Goal: Task Accomplishment & Management: Manage account settings

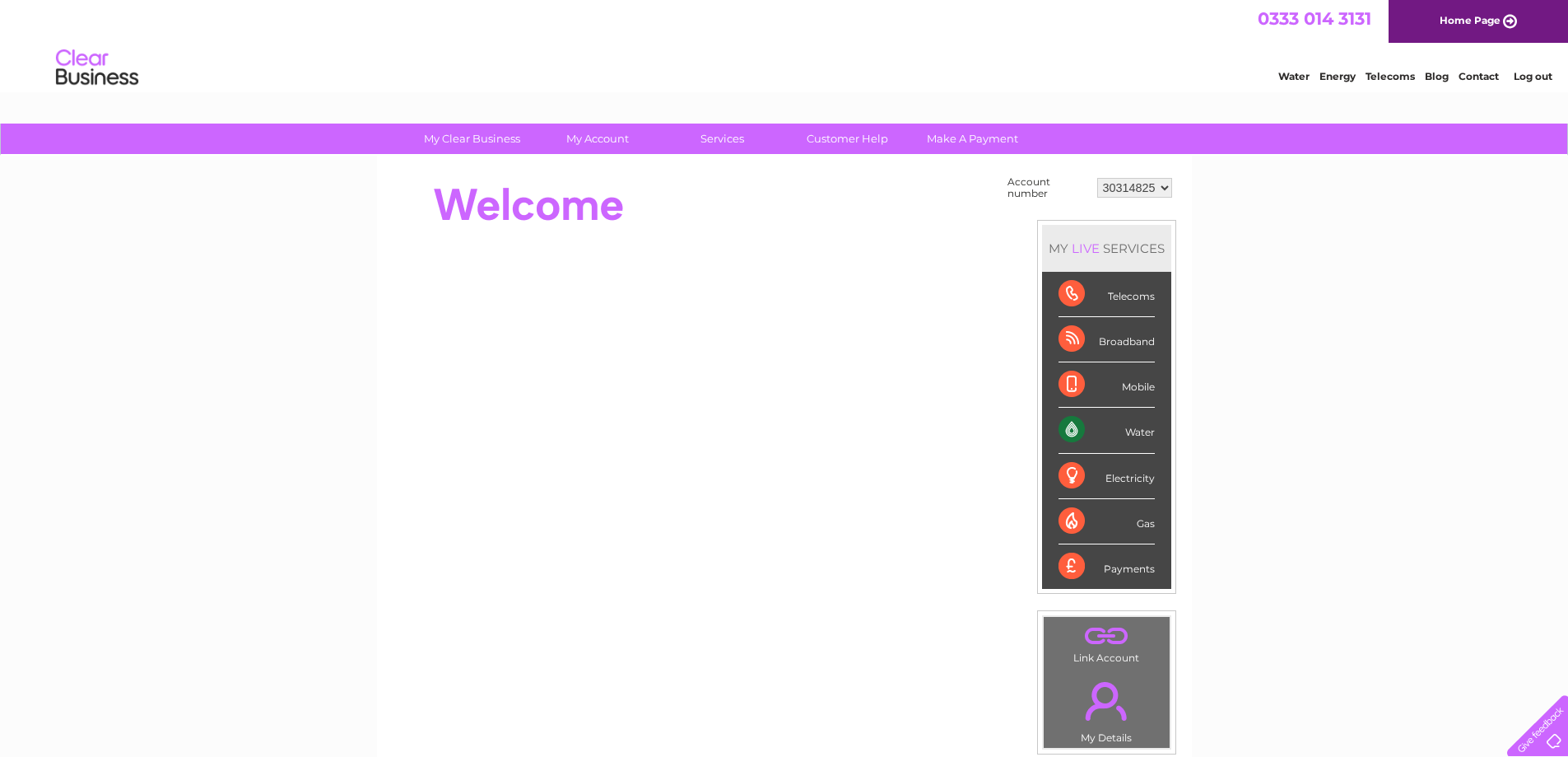
click at [1149, 184] on select "30314825" at bounding box center [1135, 187] width 75 height 19
click at [1350, 298] on div "My Clear Business Login Details My Details My Preferences Link Account My Accou…" at bounding box center [784, 588] width 1568 height 929
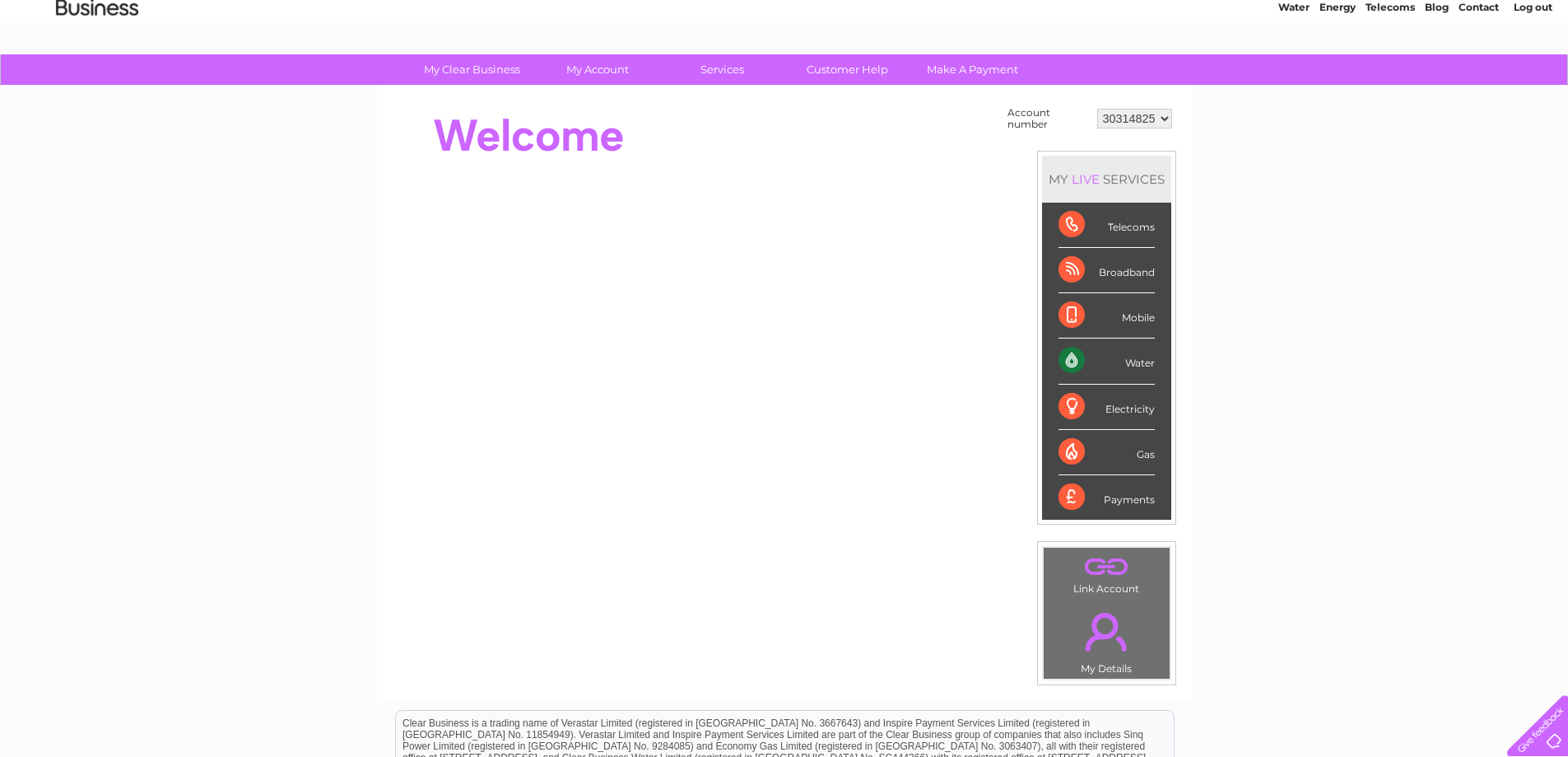
scroll to position [61, 0]
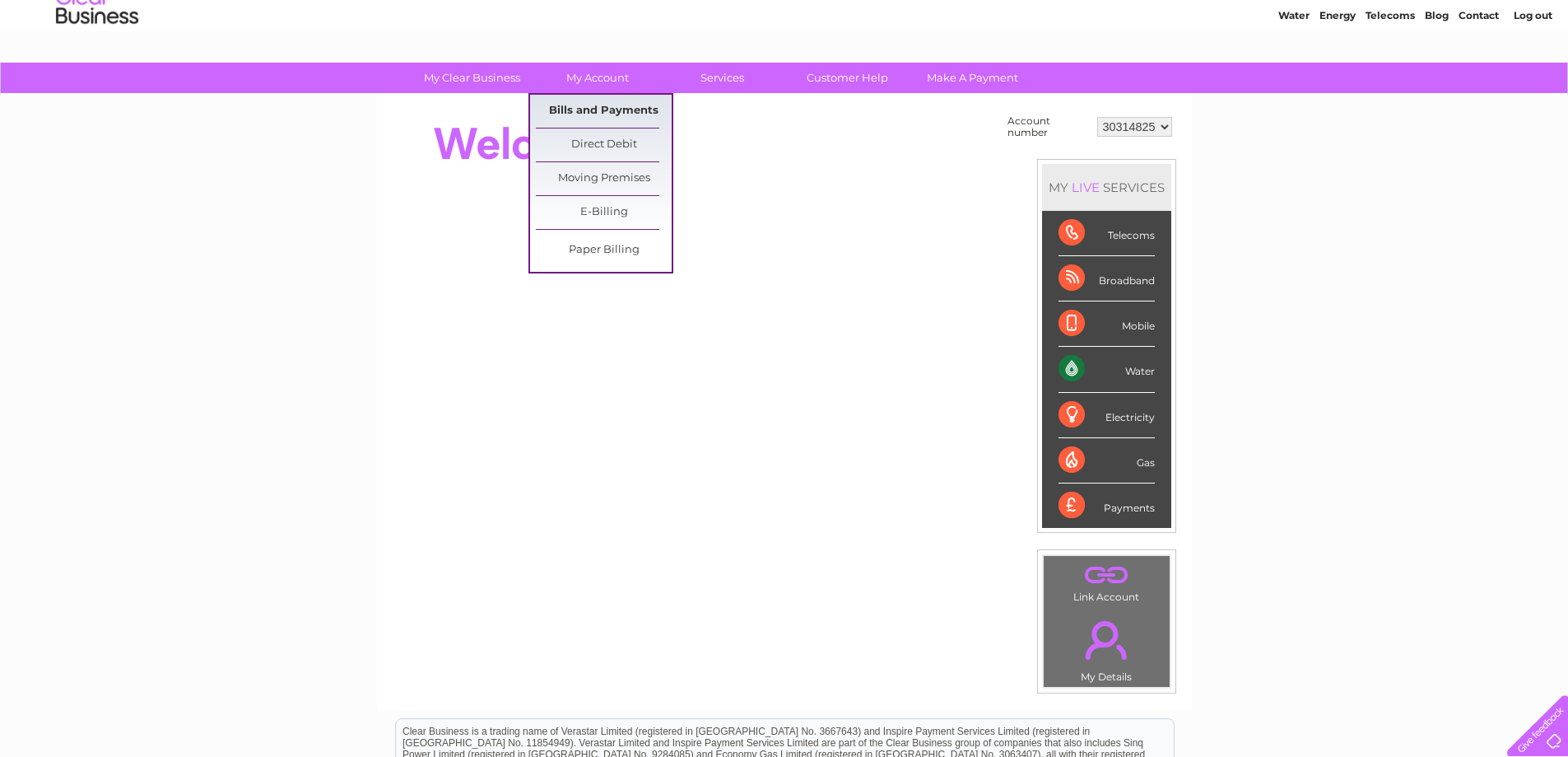
click at [610, 107] on link "Bills and Payments" at bounding box center [604, 111] width 135 height 33
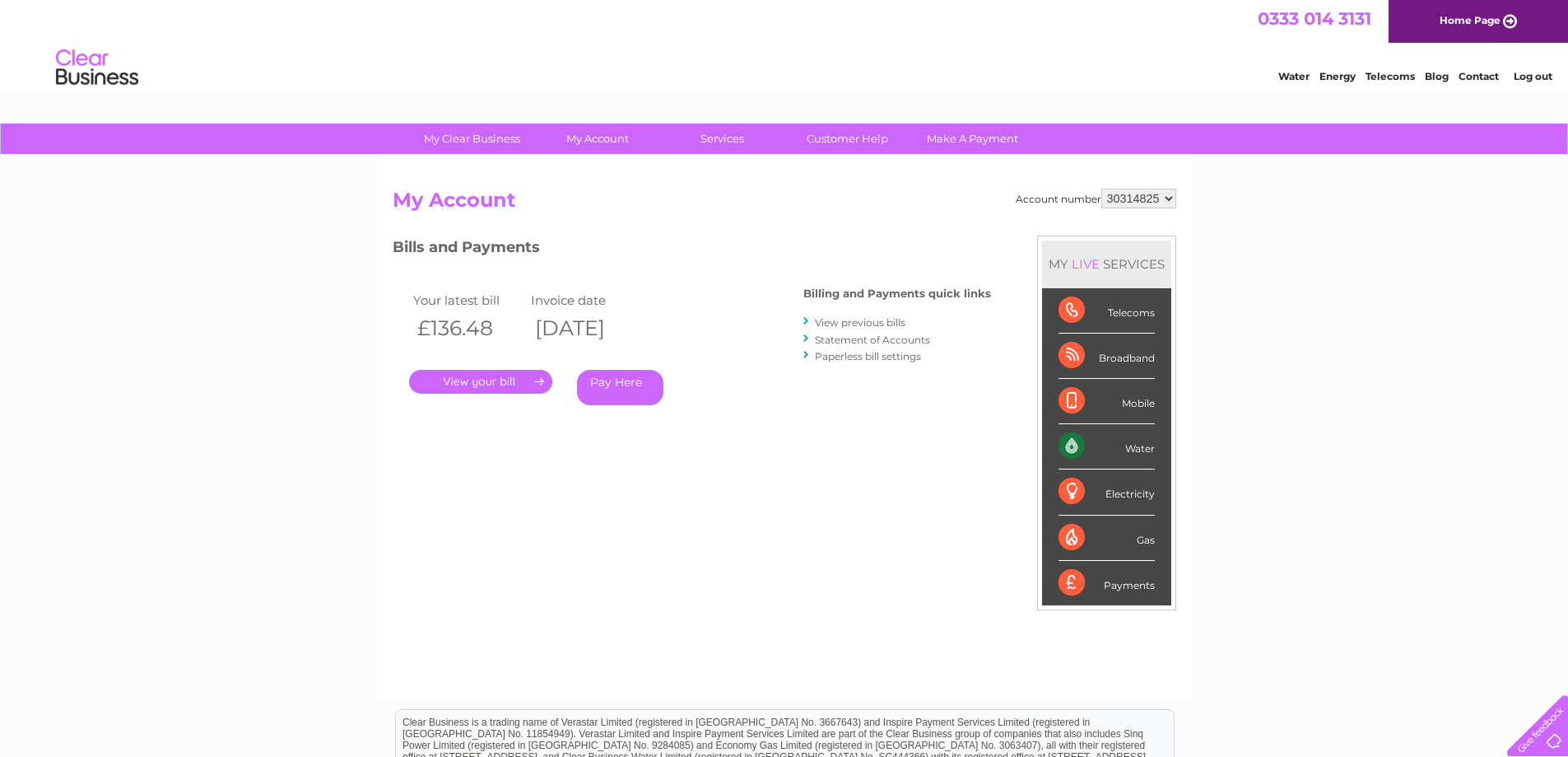
click at [530, 379] on link "." at bounding box center [480, 382] width 143 height 24
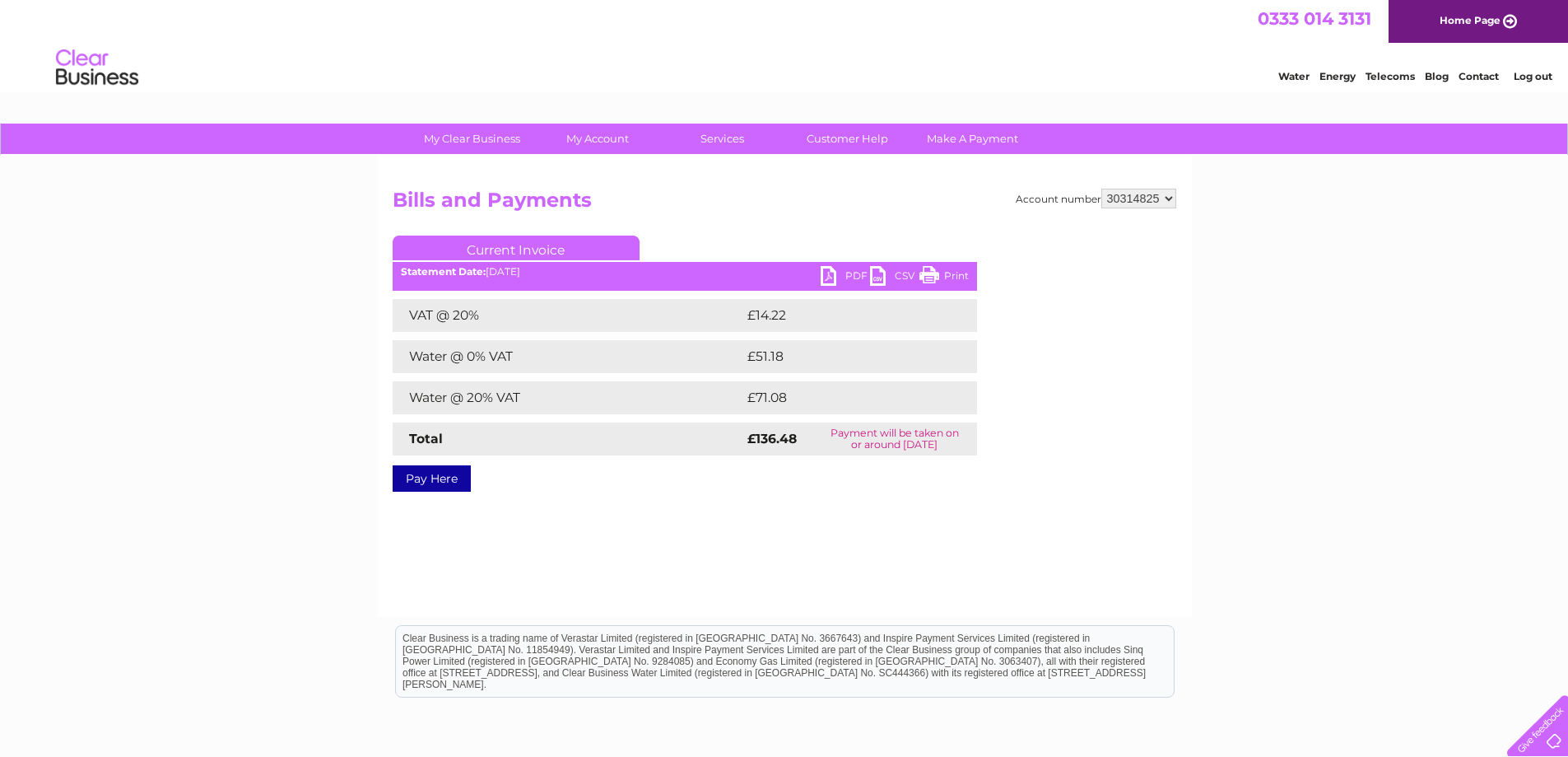
click at [950, 269] on link "Print" at bounding box center [944, 278] width 49 height 24
click at [849, 270] on link "PDF" at bounding box center [845, 278] width 49 height 24
click at [1132, 204] on select "30314825" at bounding box center [1139, 198] width 75 height 19
click at [1295, 75] on link "Water" at bounding box center [1294, 76] width 31 height 13
